Goal: Task Accomplishment & Management: Manage account settings

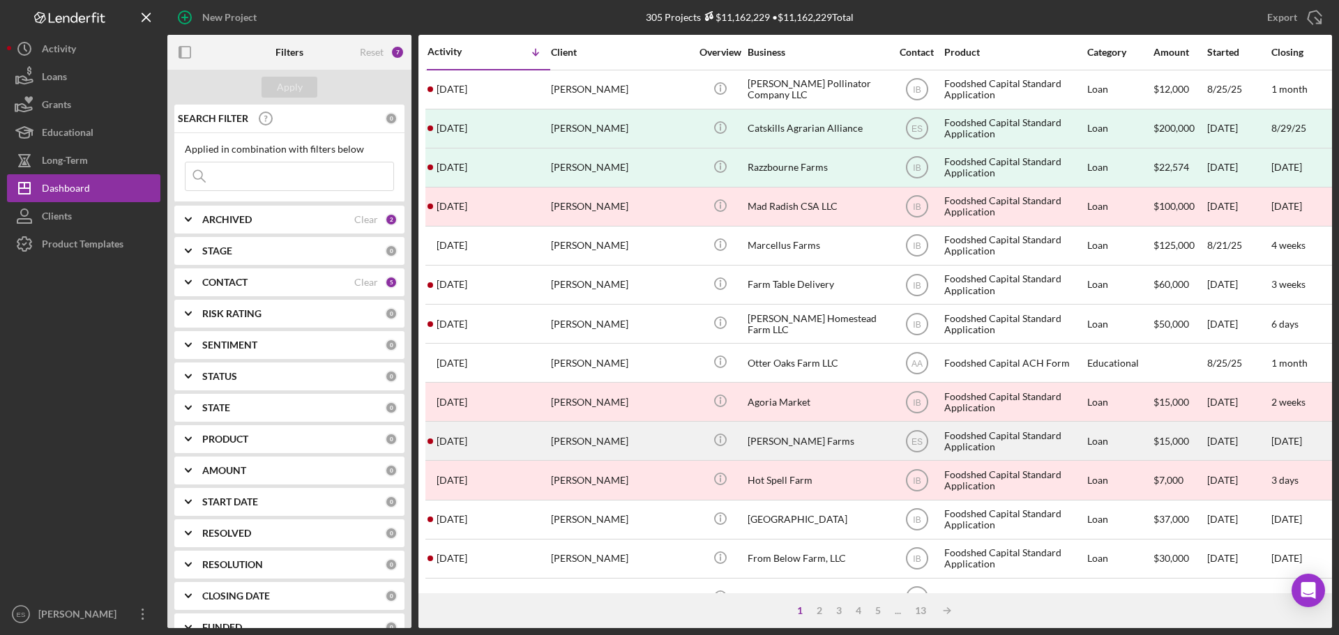
click at [665, 432] on div "[PERSON_NAME]" at bounding box center [620, 441] width 139 height 37
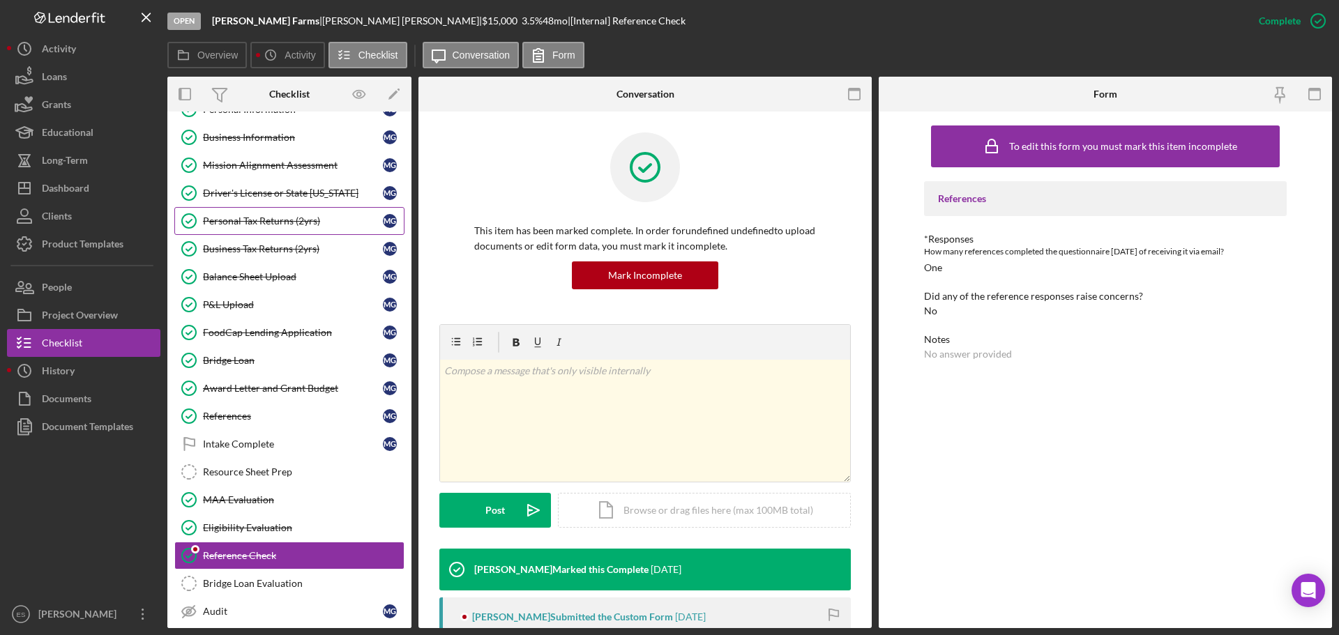
scroll to position [126, 0]
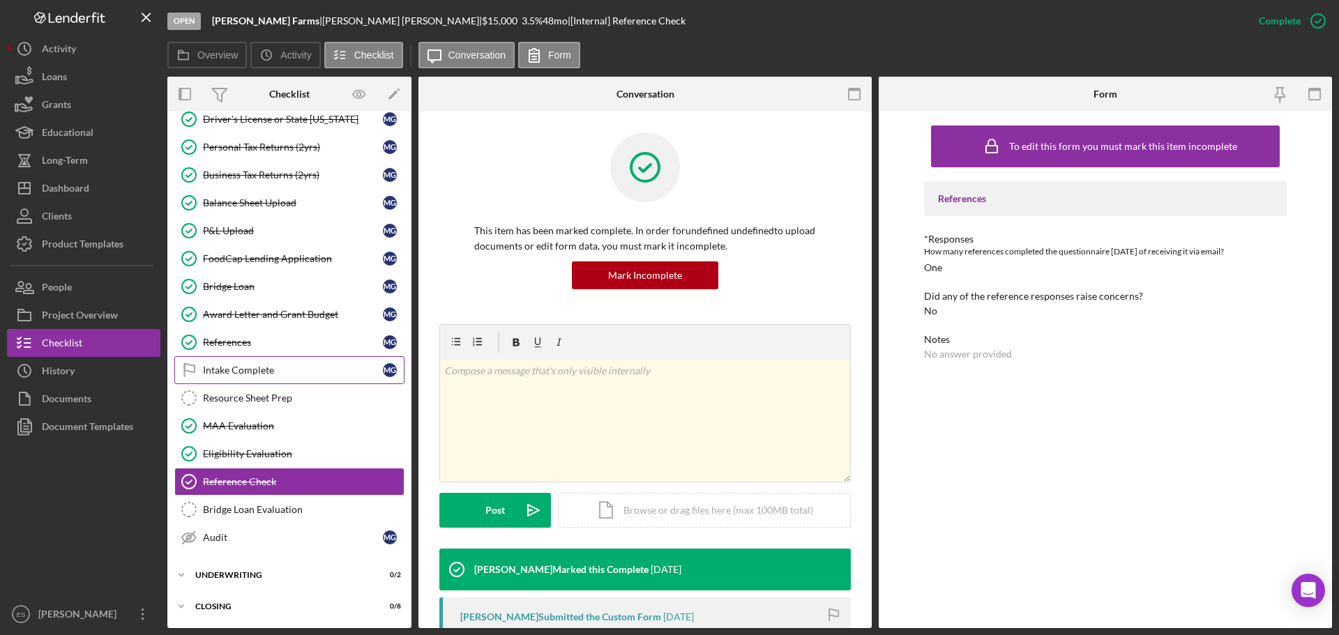
click at [283, 372] on div "Intake Complete" at bounding box center [293, 370] width 180 height 11
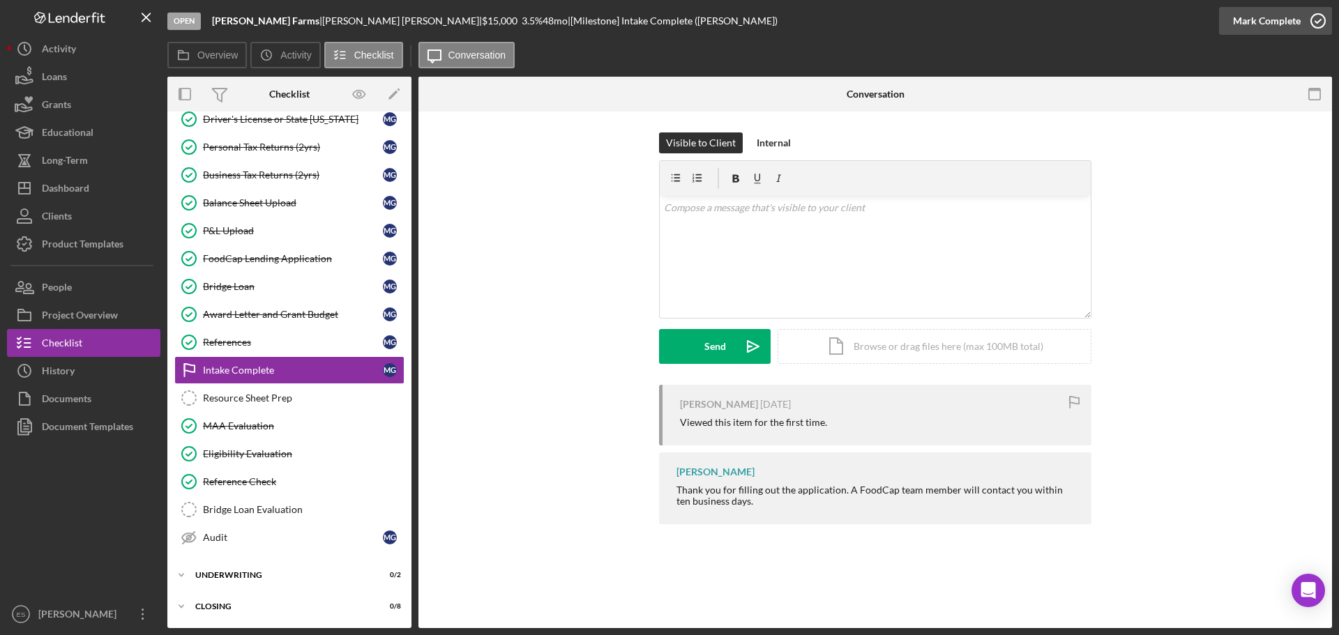
click at [1247, 25] on div "Mark Complete" at bounding box center [1267, 21] width 68 height 28
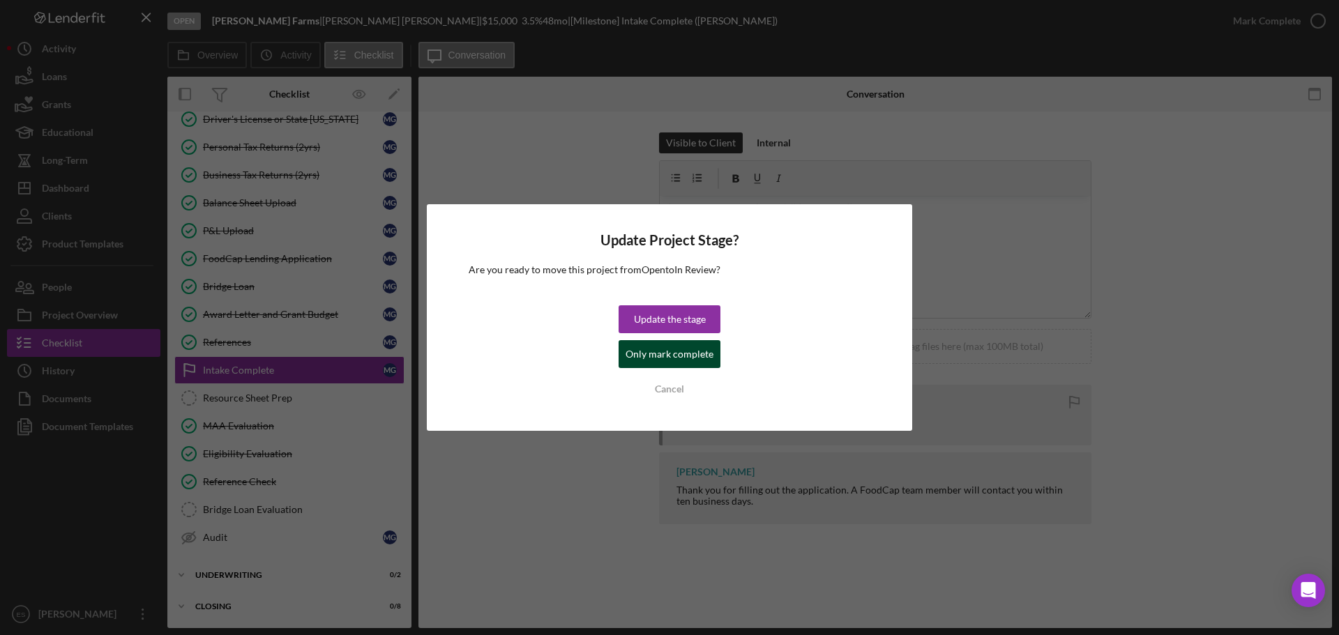
click at [643, 358] on div "Only mark complete" at bounding box center [669, 354] width 88 height 28
